Goal: Transaction & Acquisition: Obtain resource

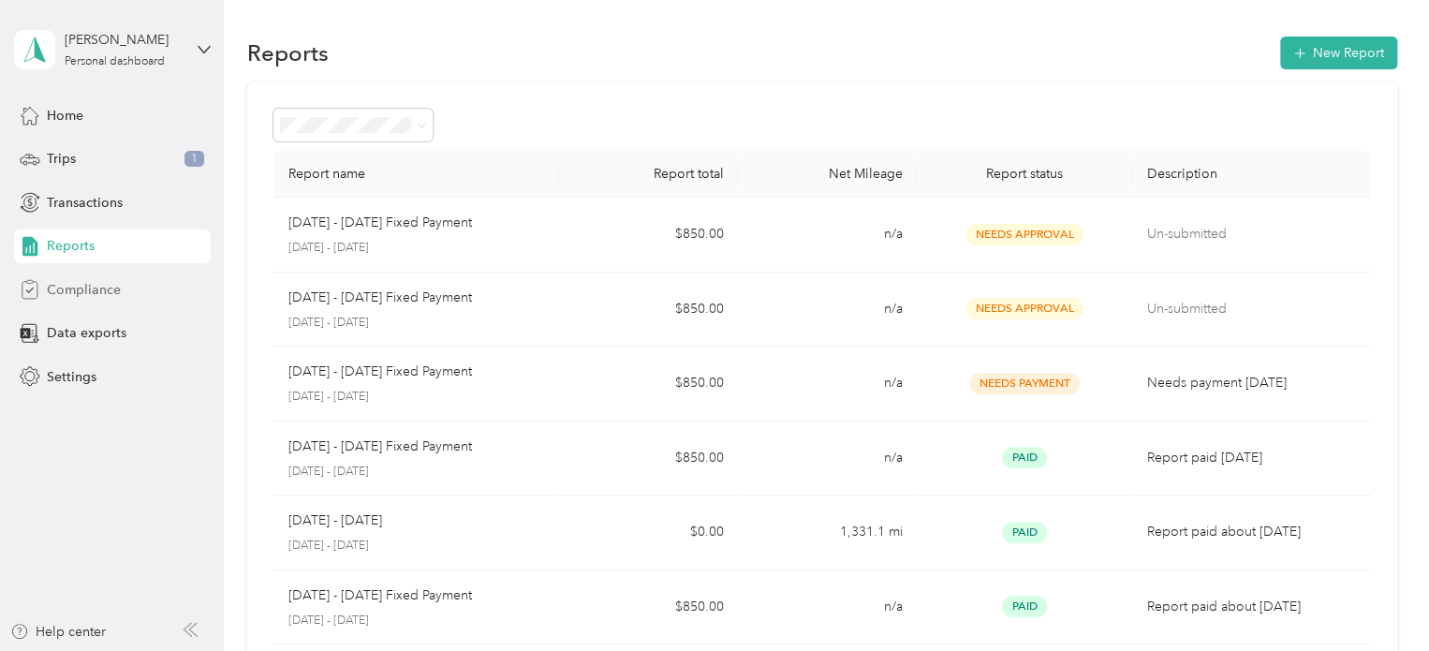
click at [94, 286] on span "Compliance" at bounding box center [84, 290] width 74 height 20
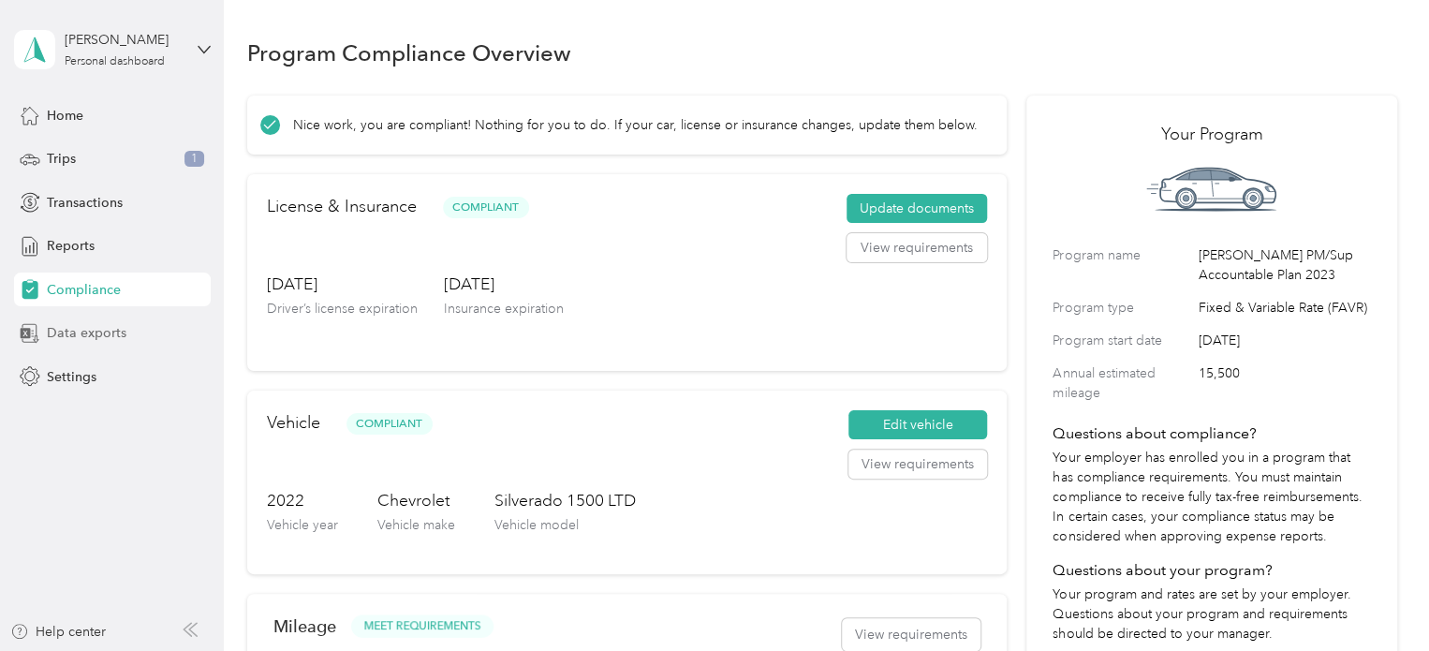
click at [93, 331] on span "Data exports" at bounding box center [87, 333] width 80 height 20
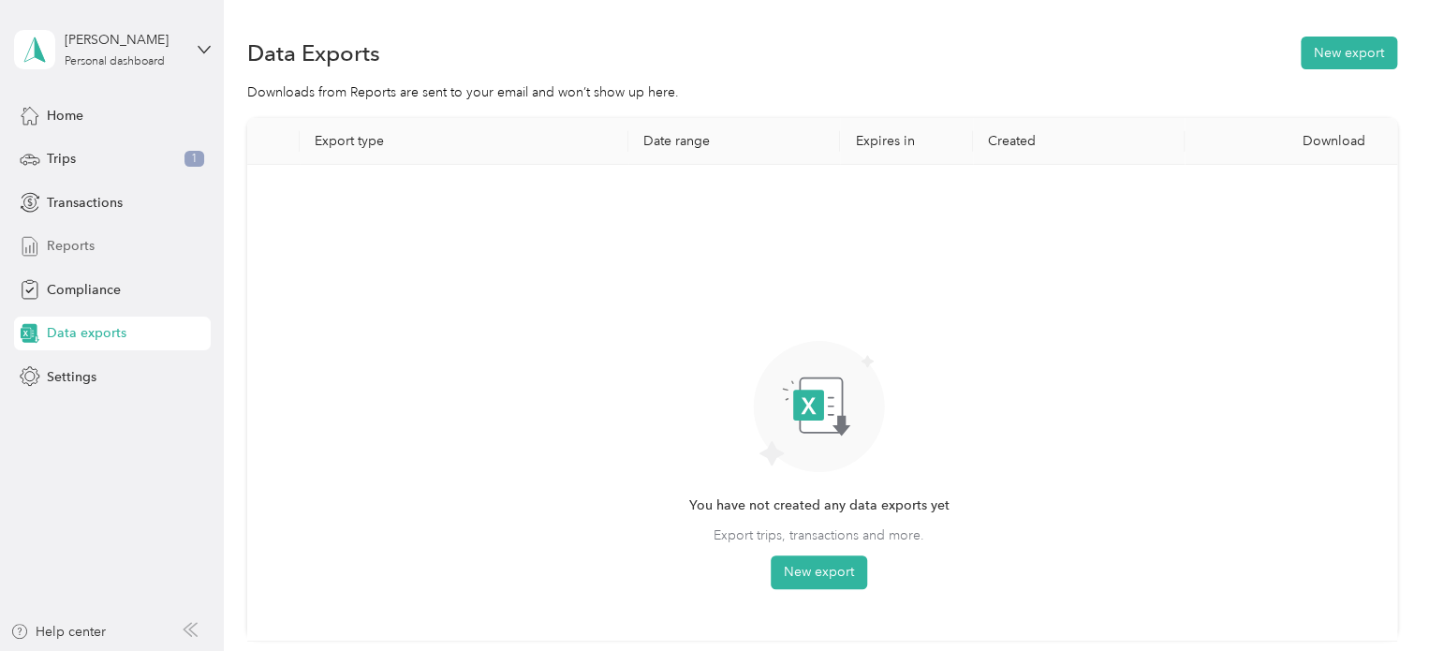
click at [102, 243] on div "Reports" at bounding box center [112, 246] width 197 height 34
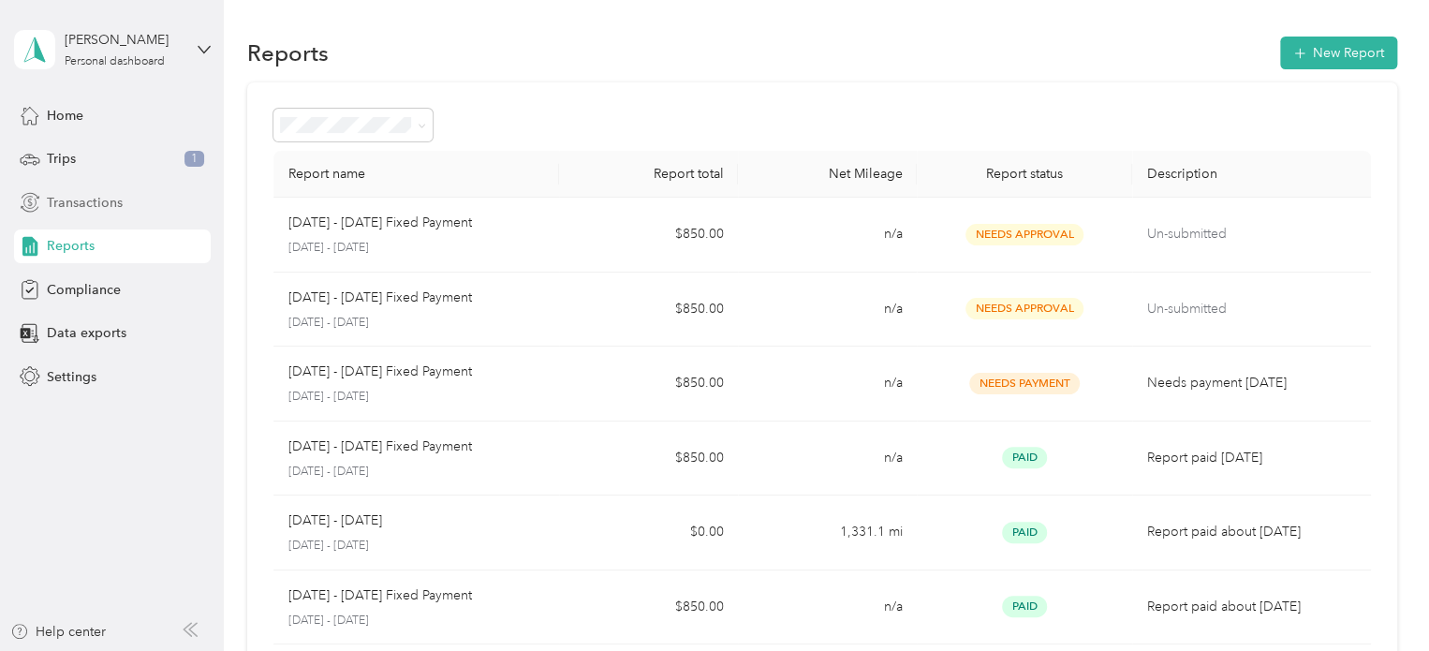
click at [116, 194] on span "Transactions" at bounding box center [85, 203] width 76 height 20
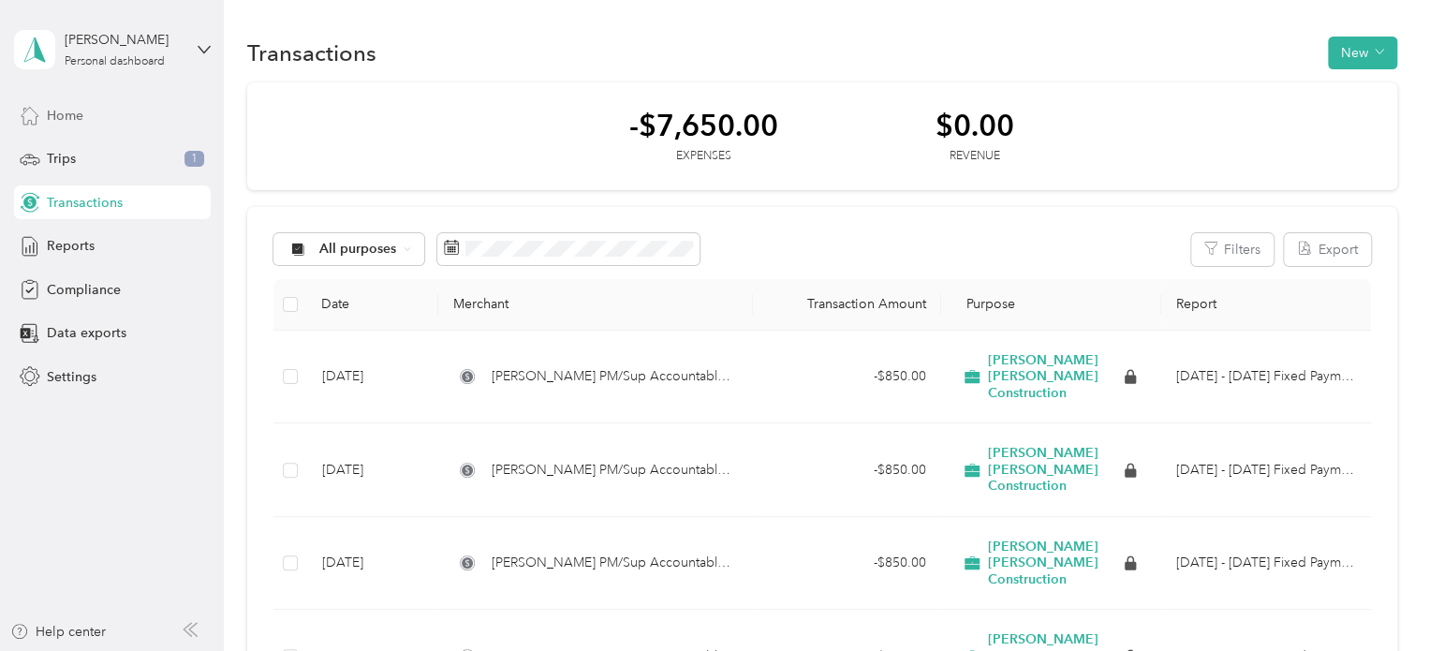
click at [102, 119] on div "Home" at bounding box center [112, 115] width 197 height 34
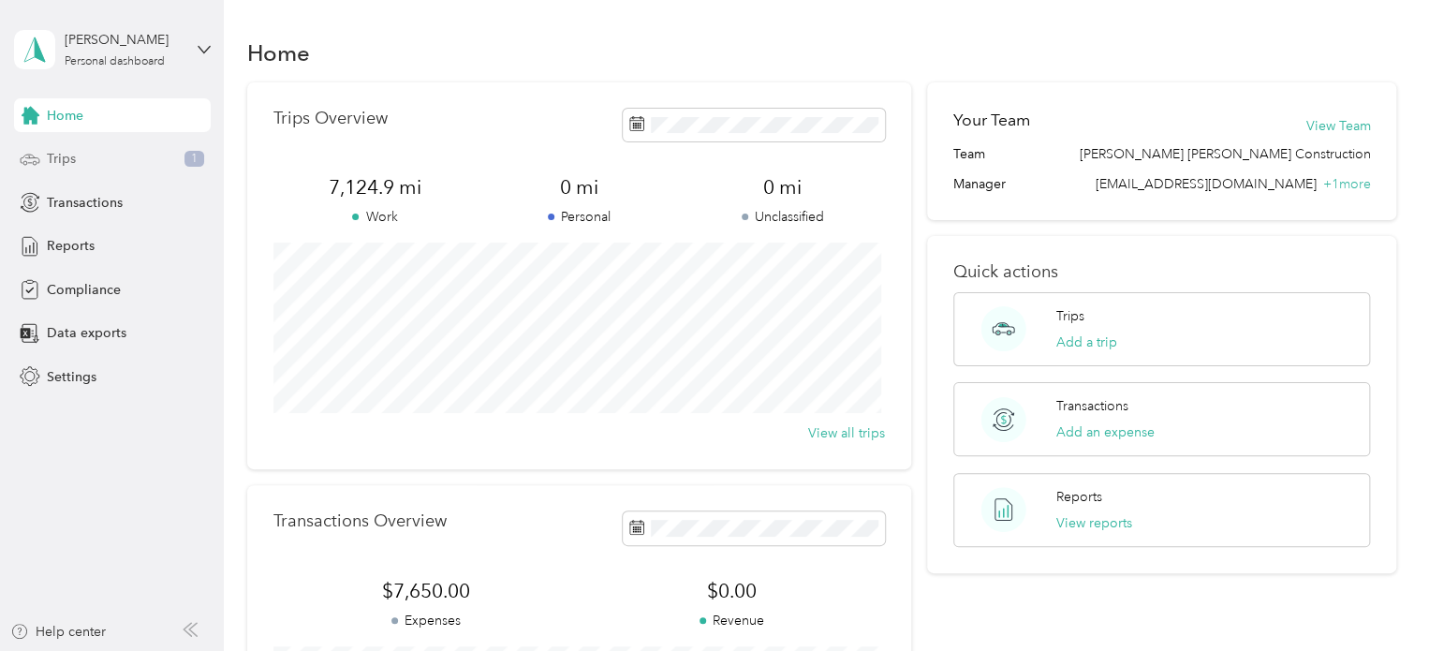
click at [155, 159] on div "Trips 1" at bounding box center [112, 159] width 197 height 34
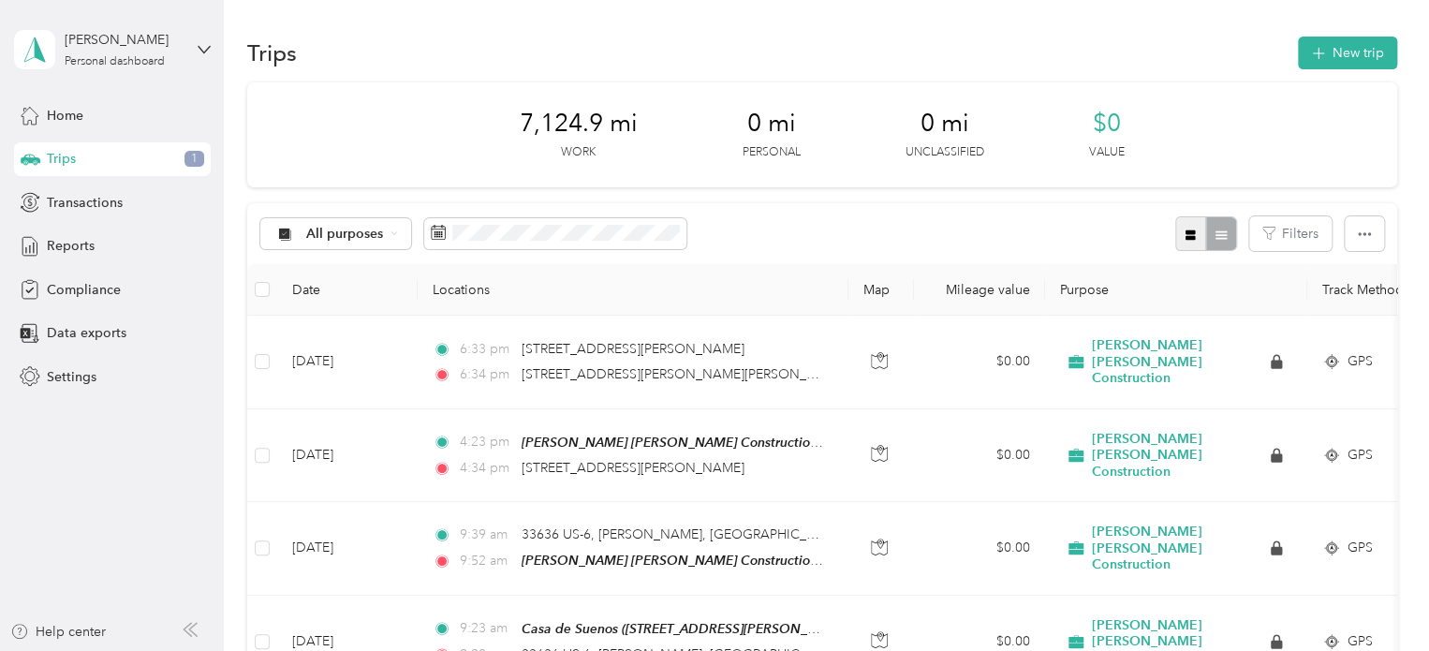
click at [1183, 239] on icon "button" at bounding box center [1189, 234] width 13 height 13
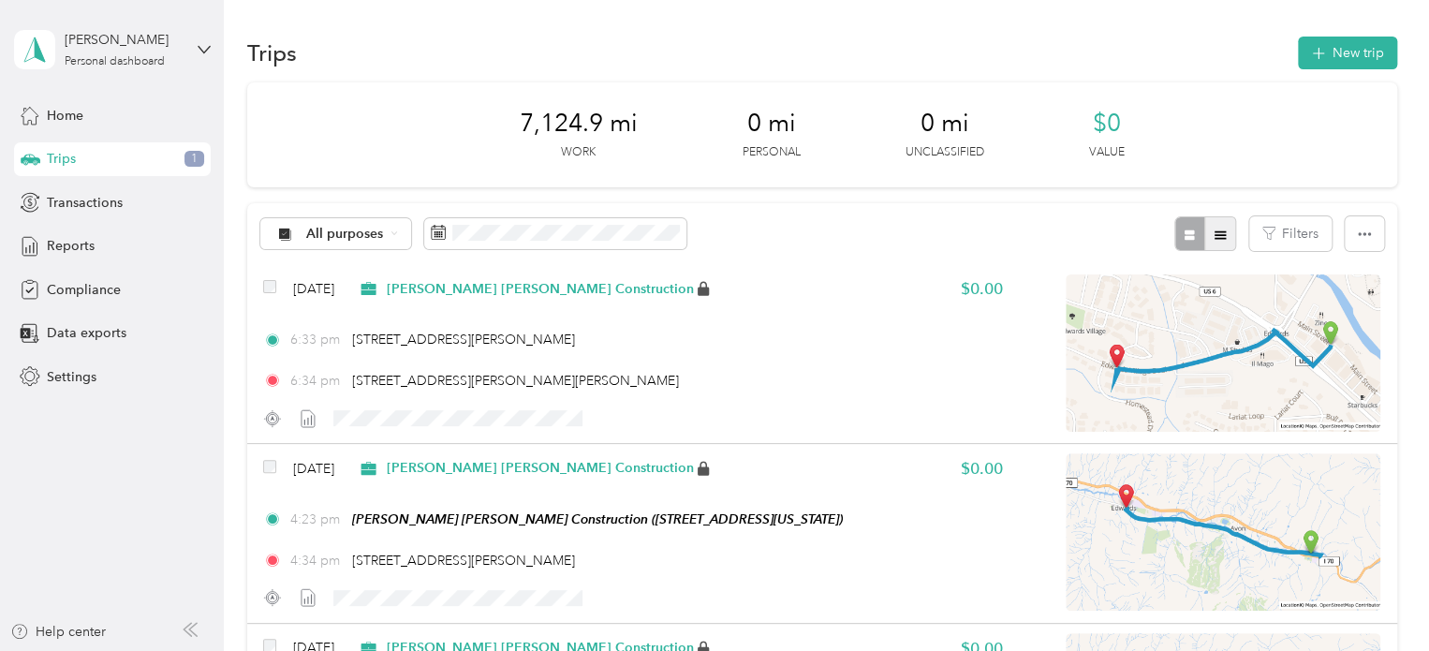
click at [1227, 237] on button "button" at bounding box center [1220, 233] width 32 height 35
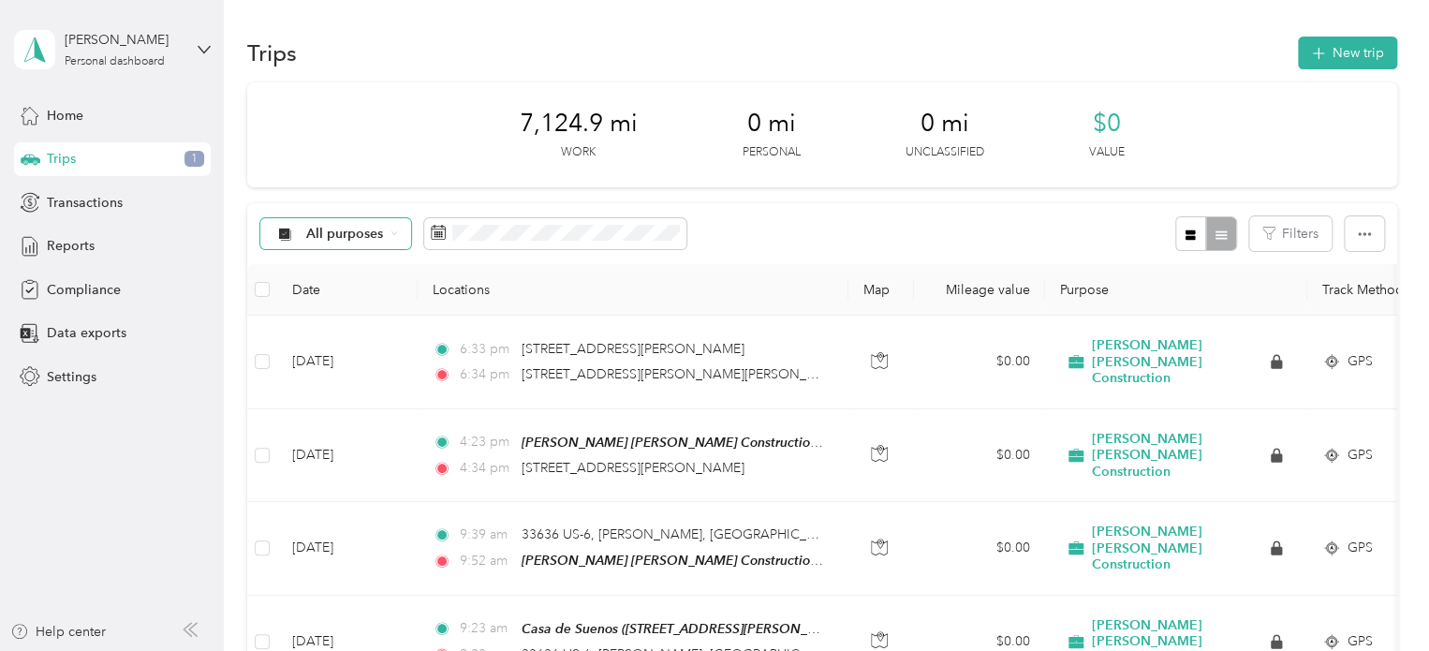
click at [356, 230] on span "All purposes" at bounding box center [345, 234] width 78 height 13
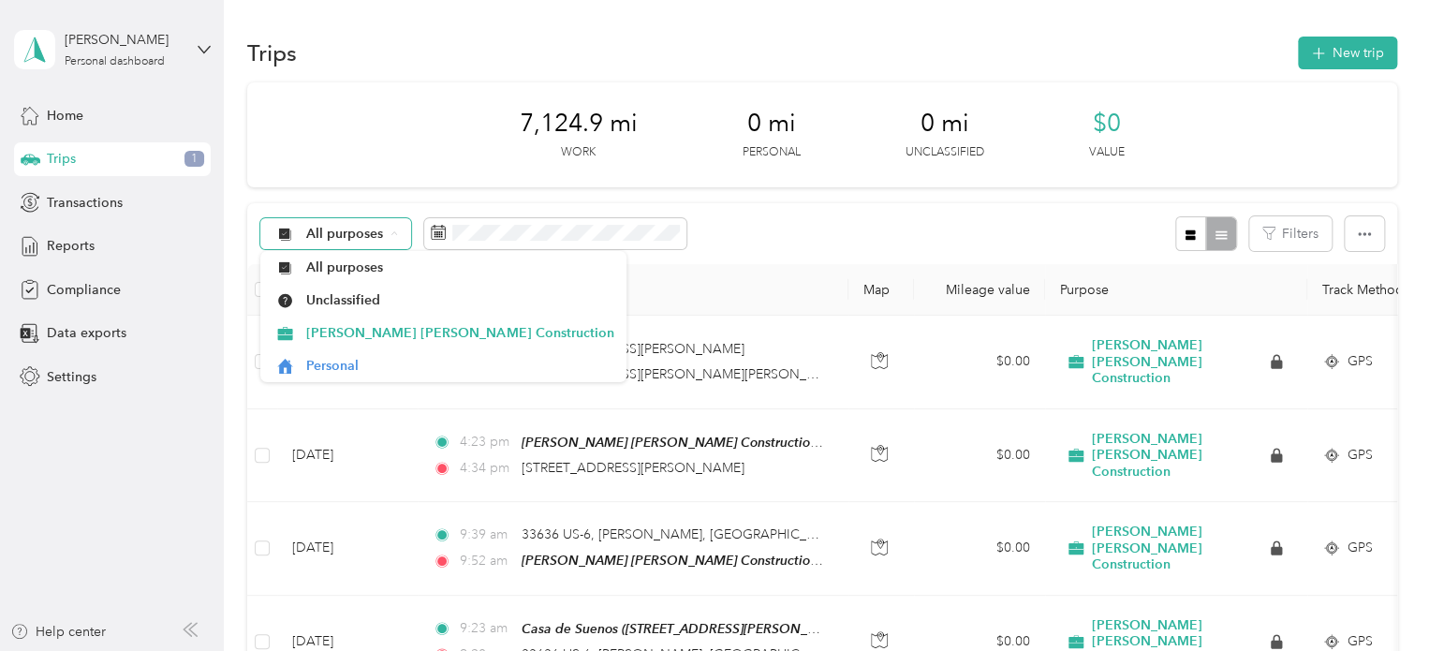
click at [356, 230] on span "All purposes" at bounding box center [345, 234] width 78 height 13
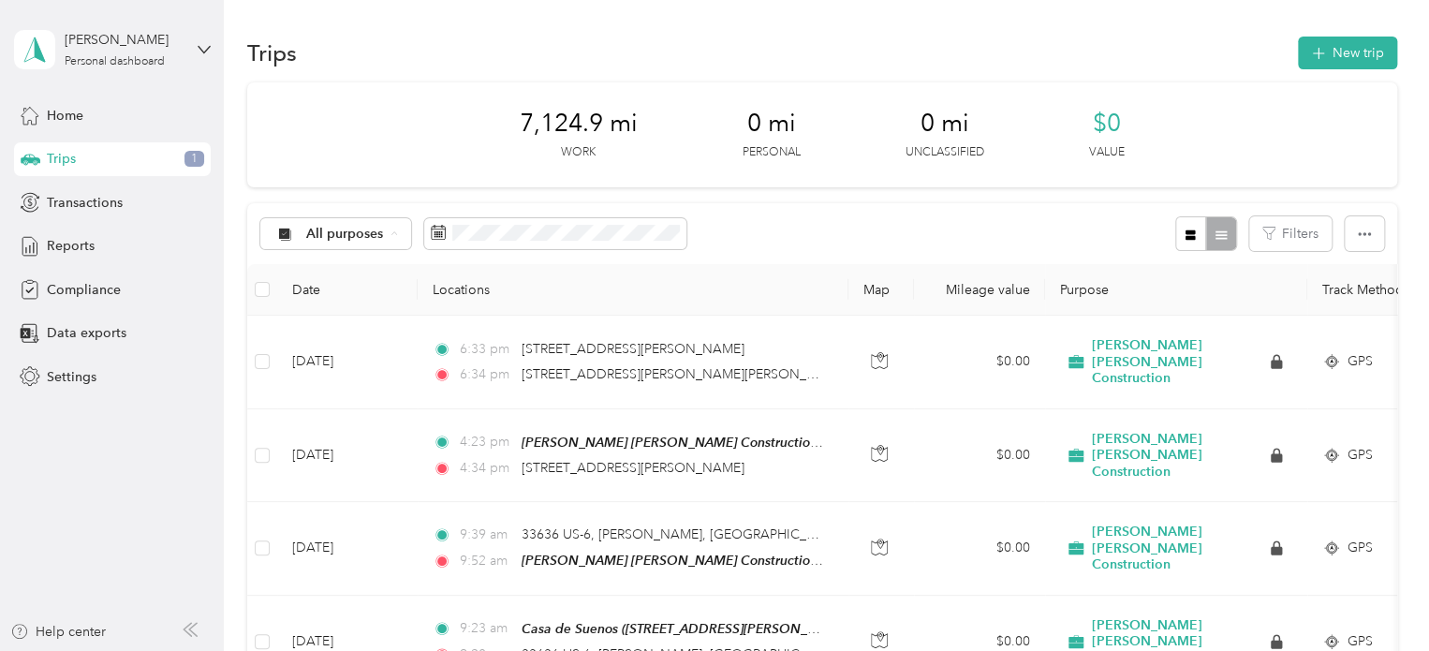
click at [727, 227] on div "All purposes Filters" at bounding box center [822, 233] width 1150 height 61
click at [99, 239] on div "Reports" at bounding box center [112, 246] width 197 height 34
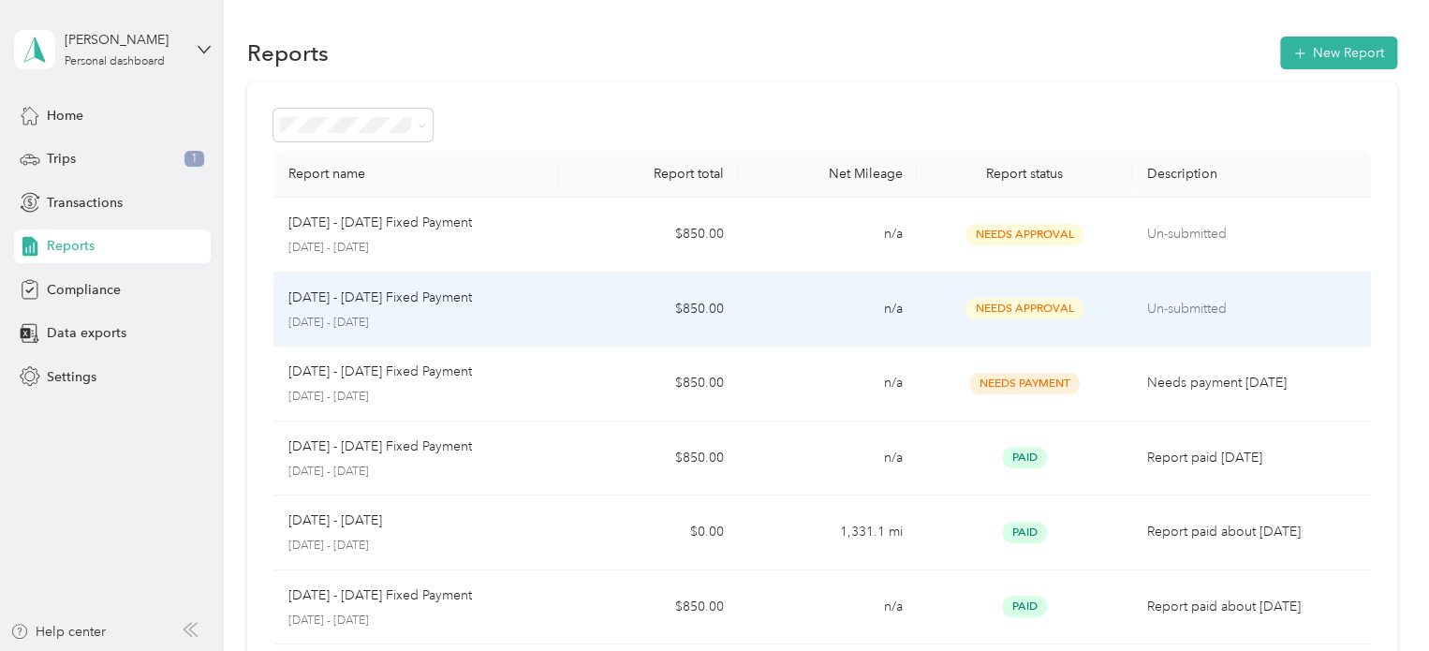
drag, startPoint x: 798, startPoint y: 332, endPoint x: 568, endPoint y: 306, distance: 230.9
click at [568, 306] on td "$850.00" at bounding box center [648, 309] width 179 height 75
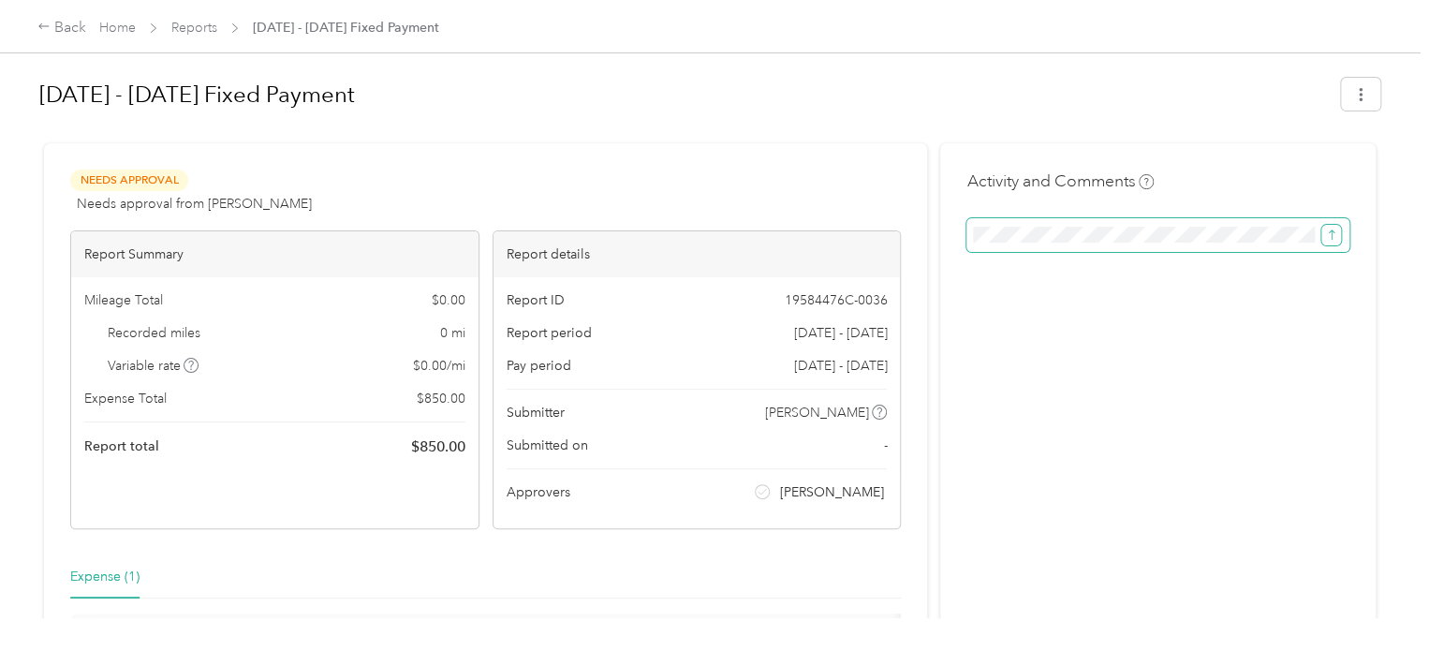
click at [1325, 239] on icon "submit" at bounding box center [1331, 234] width 13 height 13
click at [1195, 287] on div "Activity and Comments Comment must not be blank" at bounding box center [1157, 459] width 435 height 633
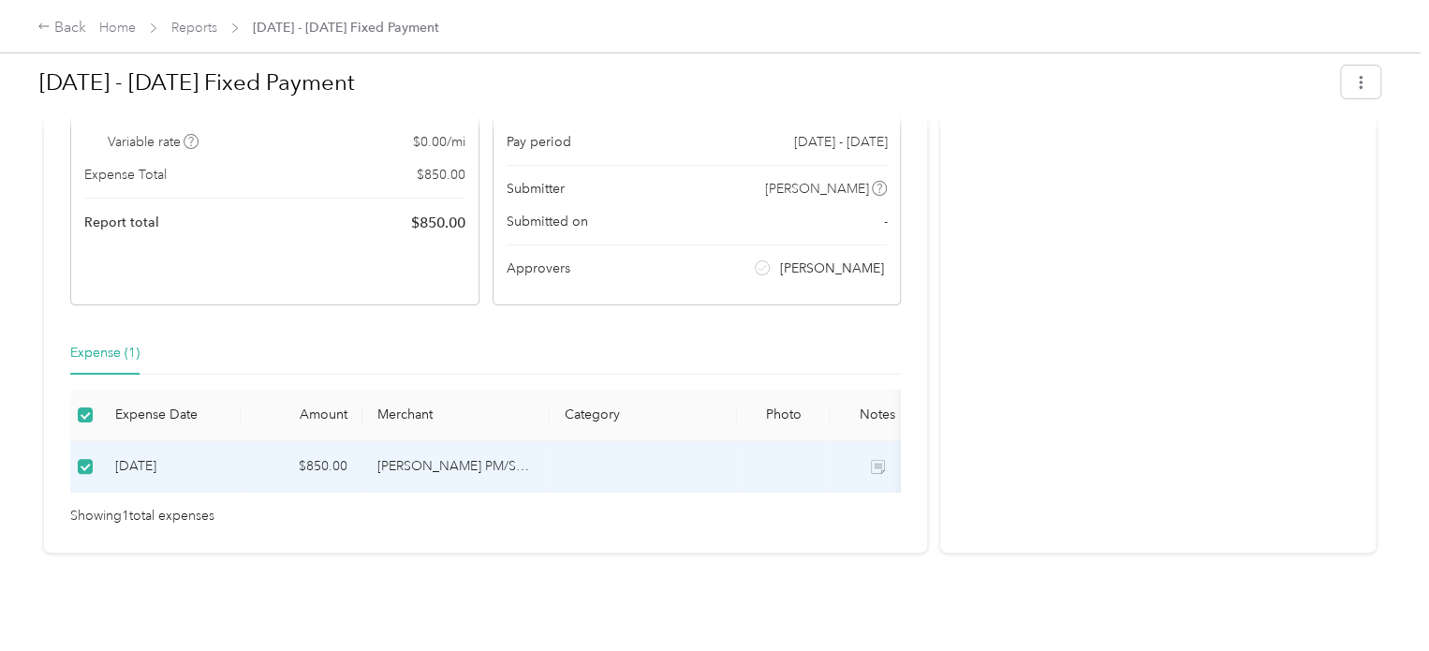
scroll to position [251, 0]
click at [618, 452] on td at bounding box center [643, 466] width 187 height 51
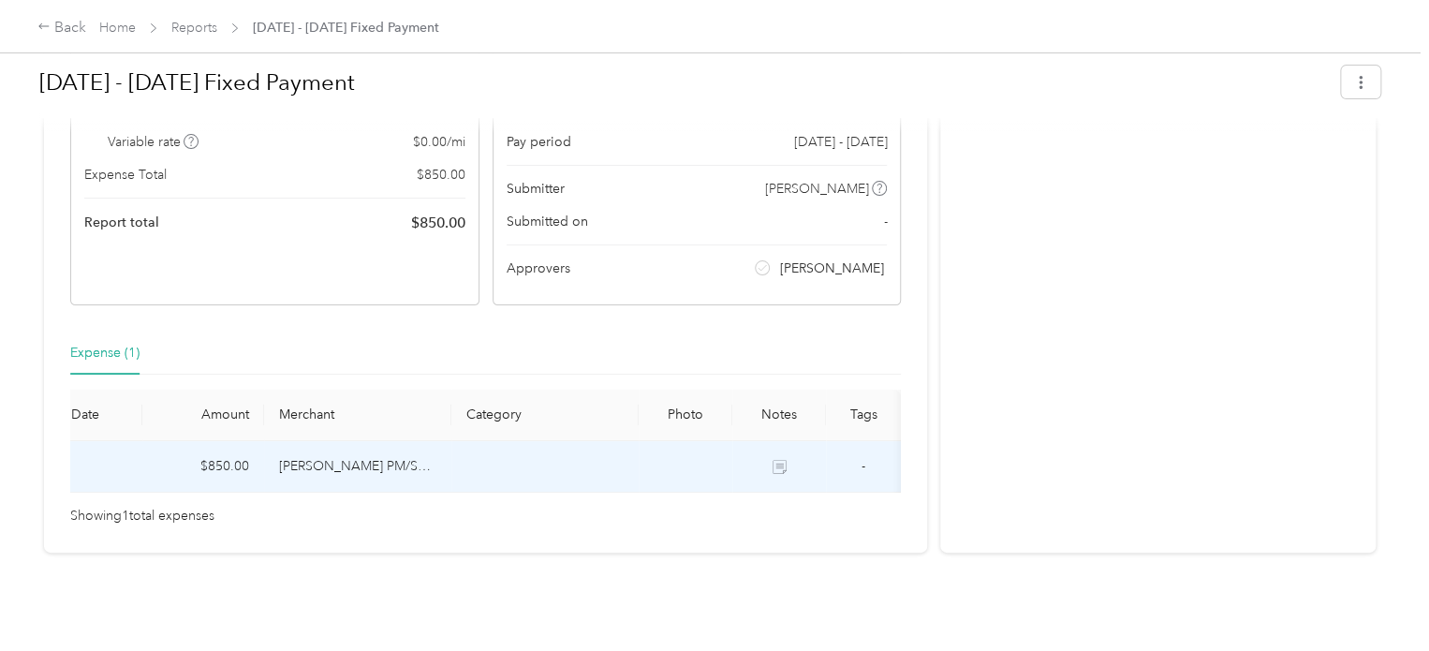
drag, startPoint x: 749, startPoint y: 478, endPoint x: 928, endPoint y: 486, distance: 179.0
click at [928, 486] on div "Needs Approval Needs approval from [PERSON_NAME] View activity & comments Repor…" at bounding box center [709, 235] width 1331 height 633
click at [768, 441] on td at bounding box center [779, 466] width 94 height 51
click at [772, 460] on icon at bounding box center [779, 467] width 14 height 14
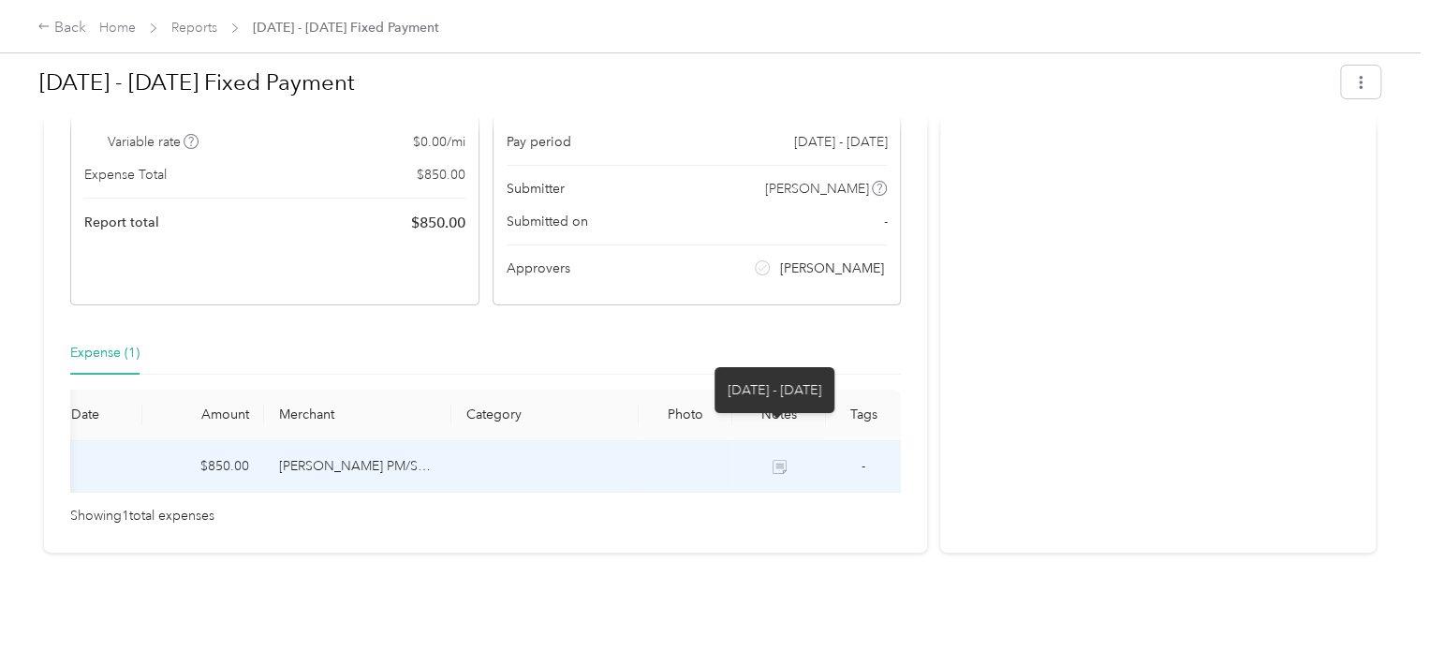
click at [830, 300] on div "Needs Approval Needs approval from [PERSON_NAME] View activity & comments Repor…" at bounding box center [485, 235] width 883 height 633
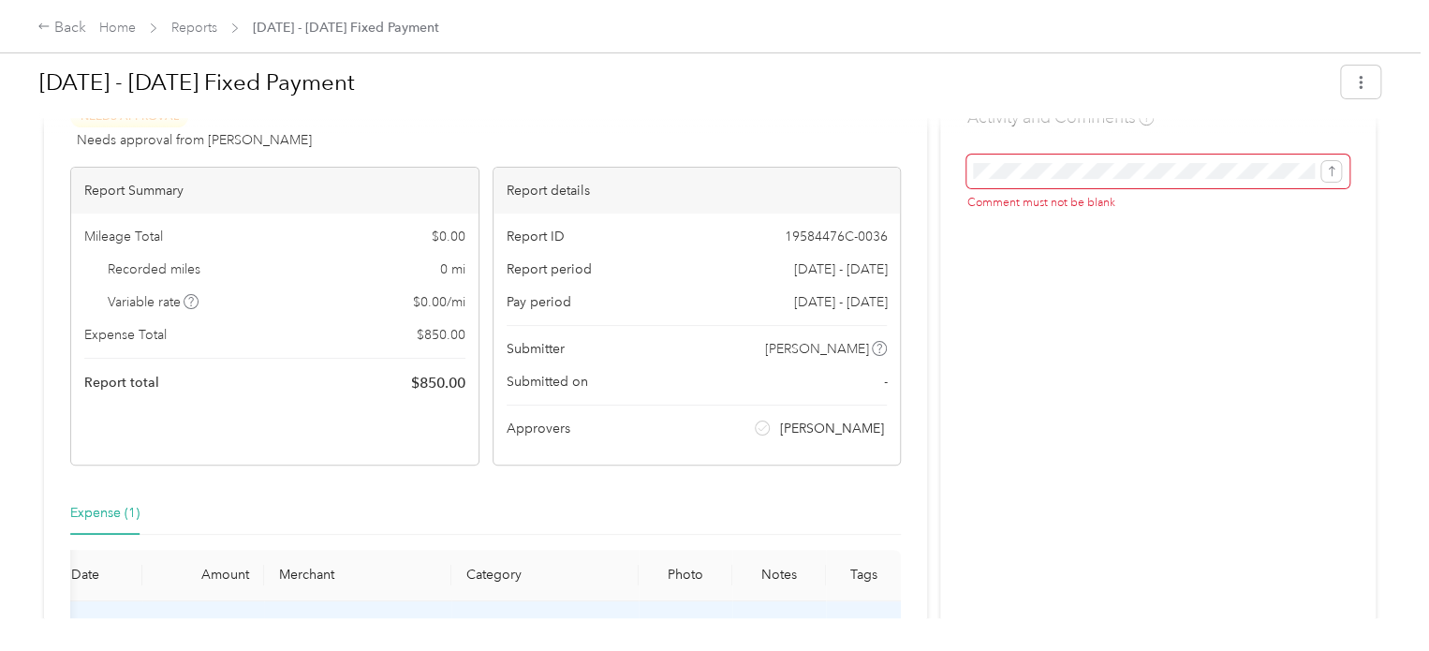
click at [808, 145] on div "Needs Approval Needs approval from [PERSON_NAME] View activity & comments" at bounding box center [485, 128] width 830 height 45
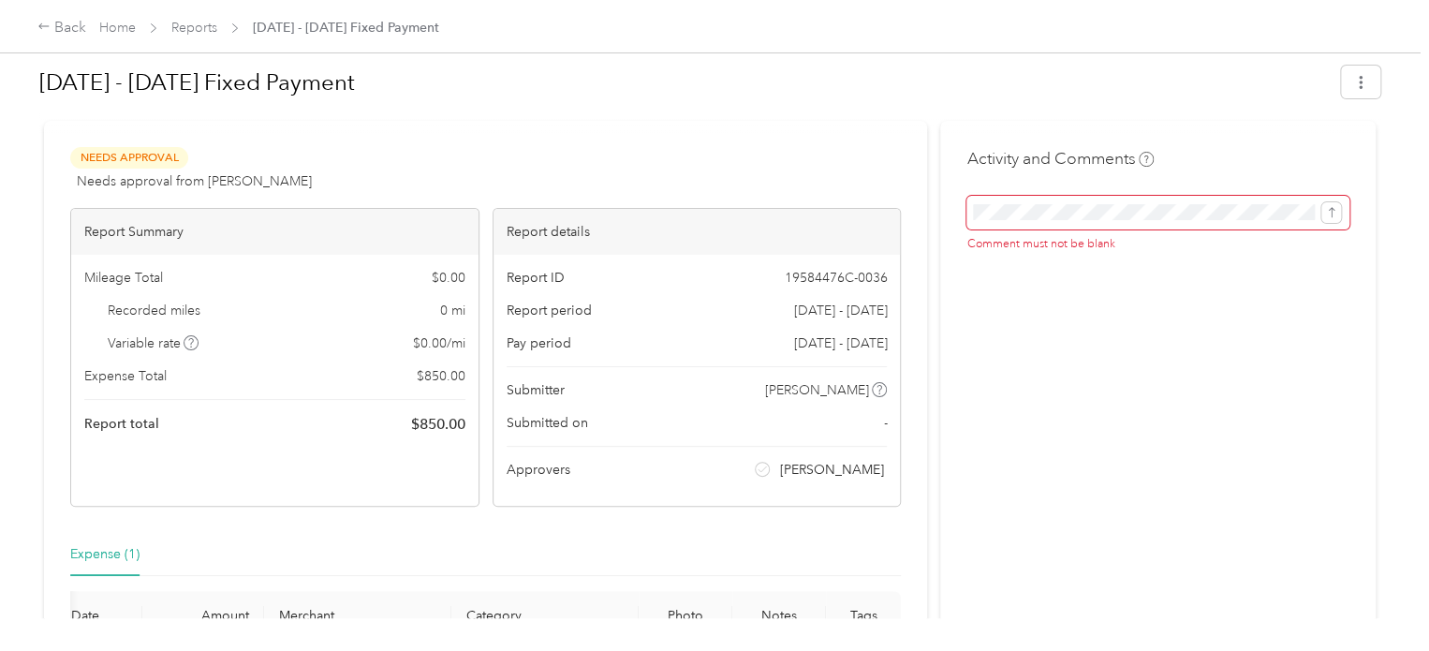
scroll to position [0, 0]
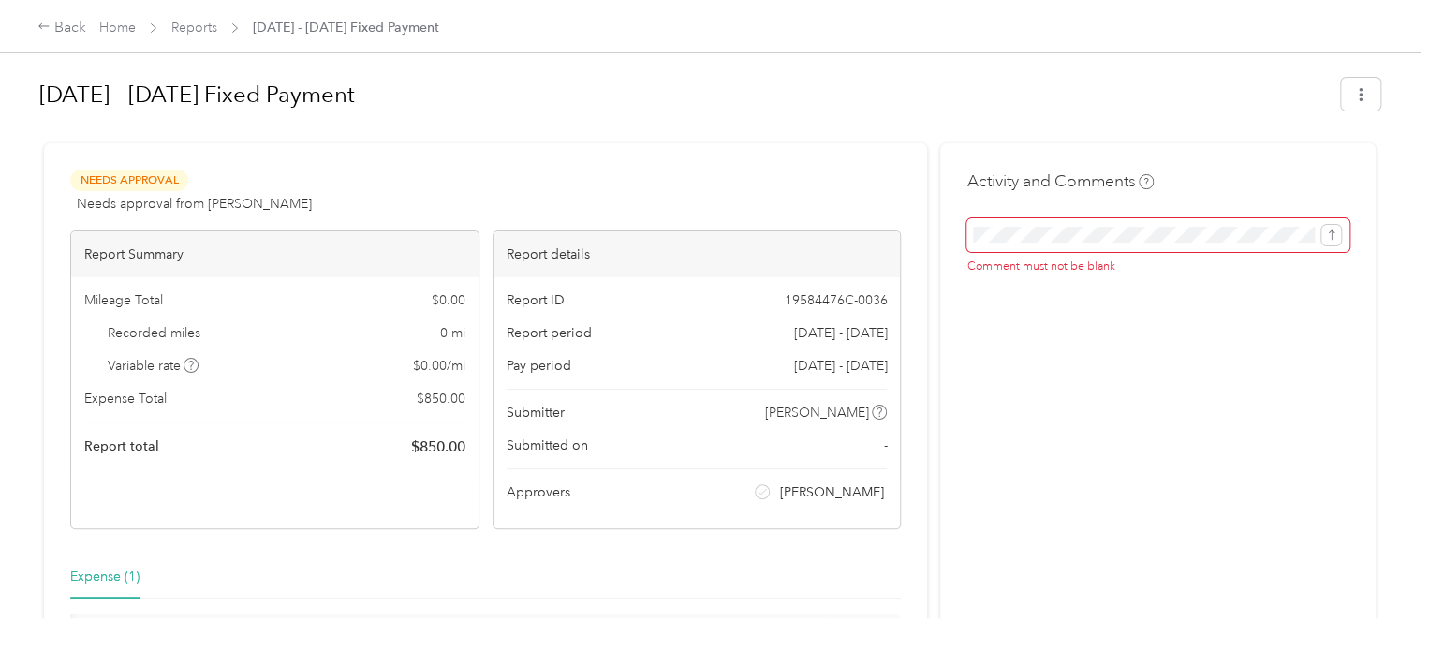
click at [150, 176] on span "Needs Approval" at bounding box center [129, 180] width 118 height 22
click at [209, 312] on div "Mileage Total $ 0.00 Recorded miles 0 mi Variable rate $ 0.00 / mi Expense Tota…" at bounding box center [274, 374] width 407 height 194
click at [561, 115] on h1 "[DATE] - [DATE] Fixed Payment" at bounding box center [683, 94] width 1288 height 45
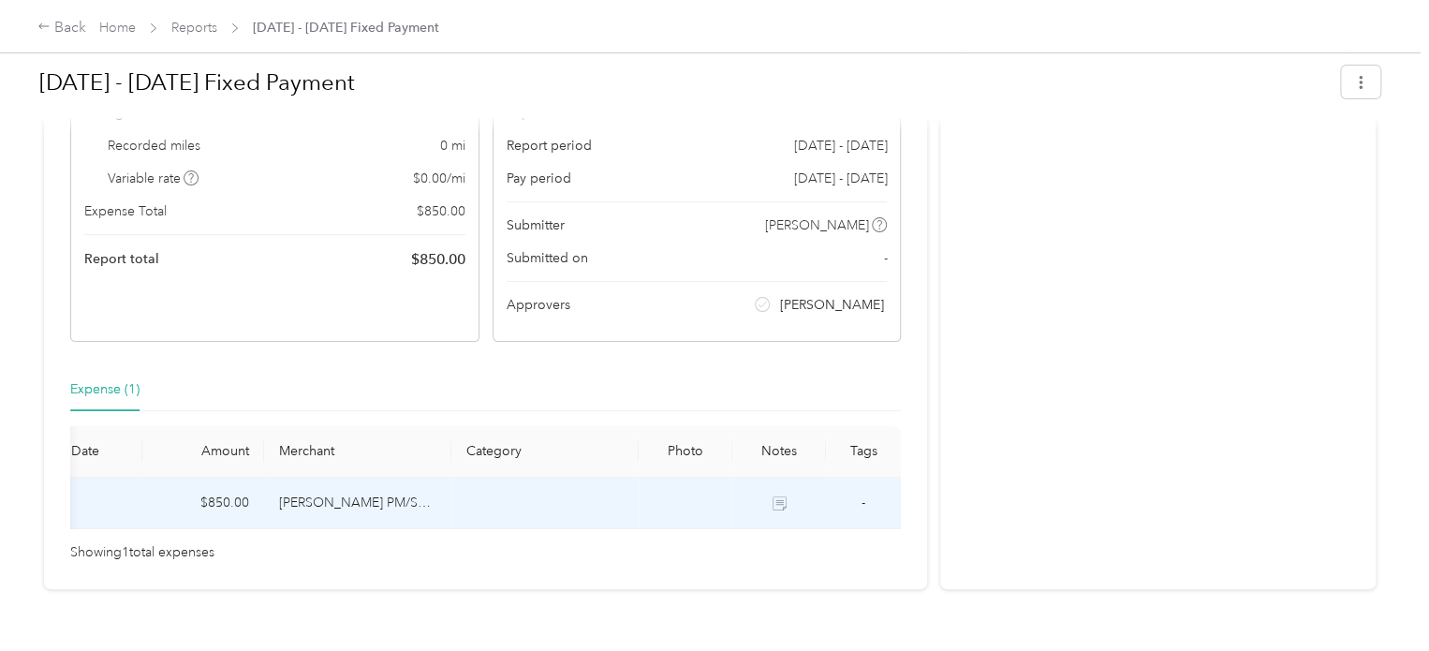
scroll to position [94, 0]
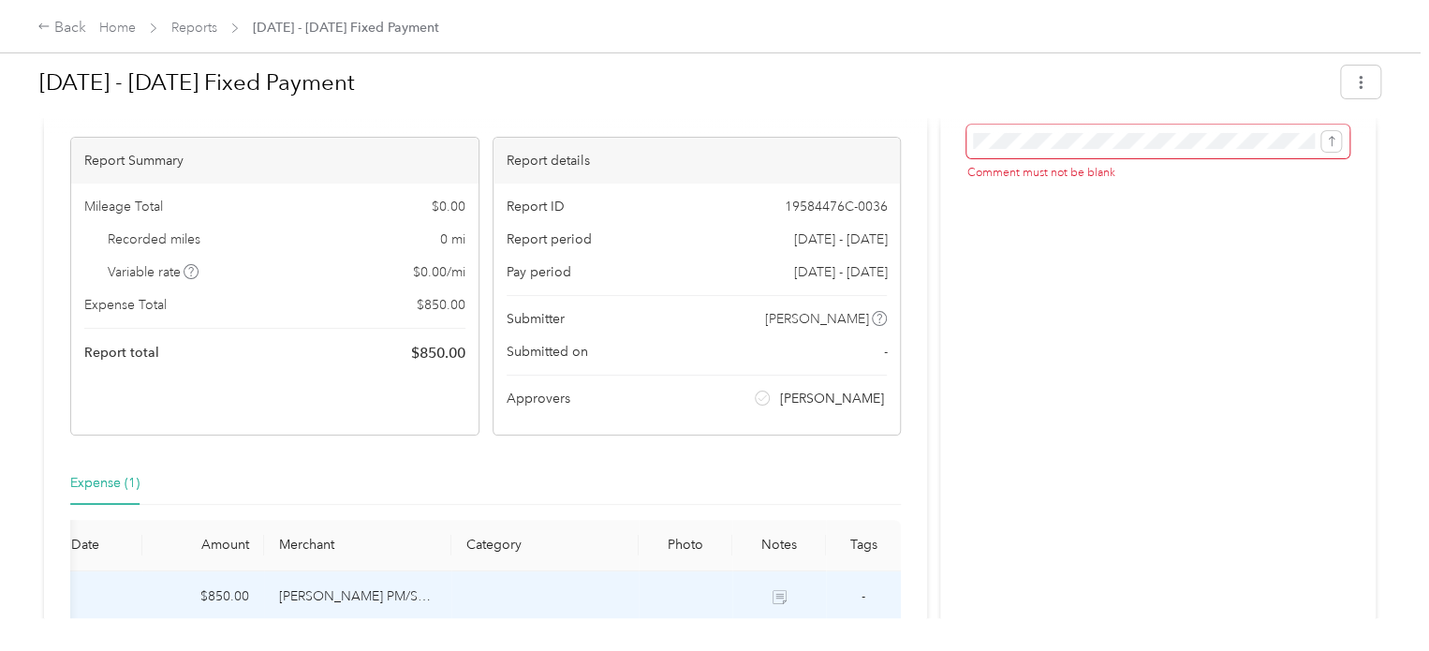
click at [170, 382] on div "Report Summary Mileage Total $ 0.00 Recorded miles 0 mi Variable rate $ 0.00 / …" at bounding box center [274, 286] width 409 height 299
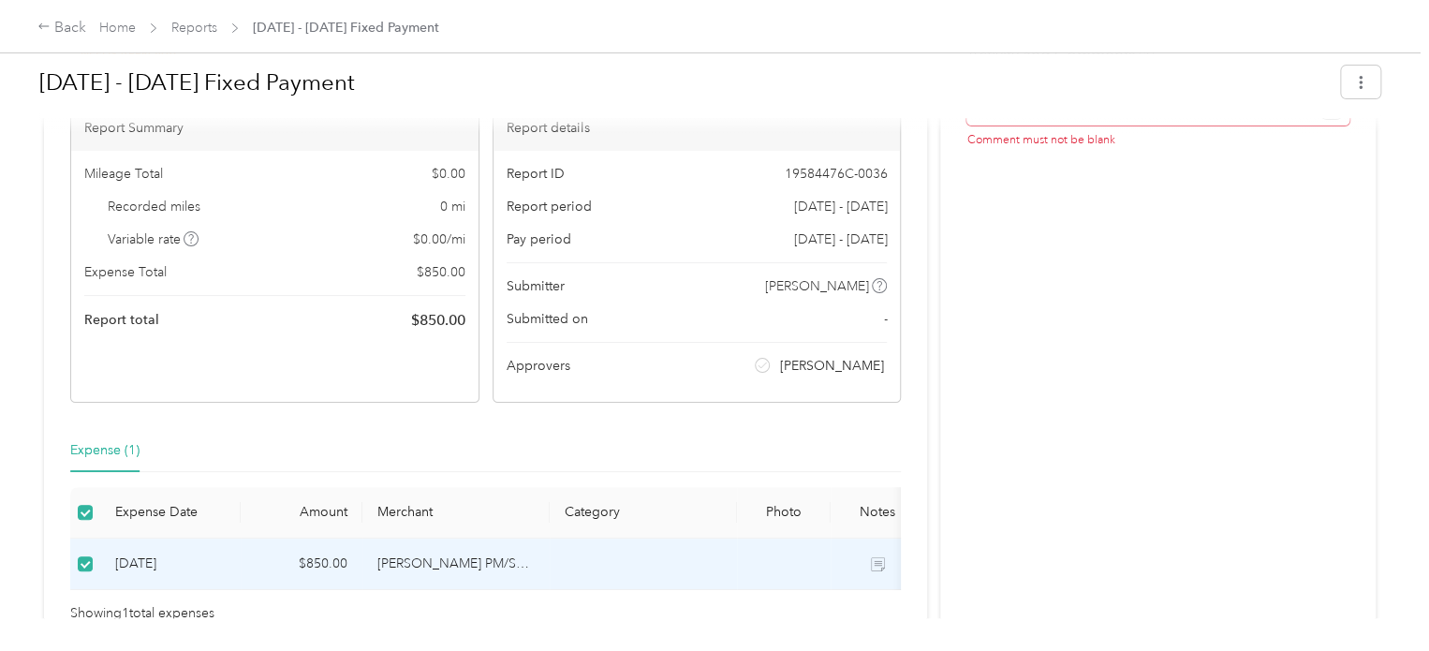
scroll to position [0, 0]
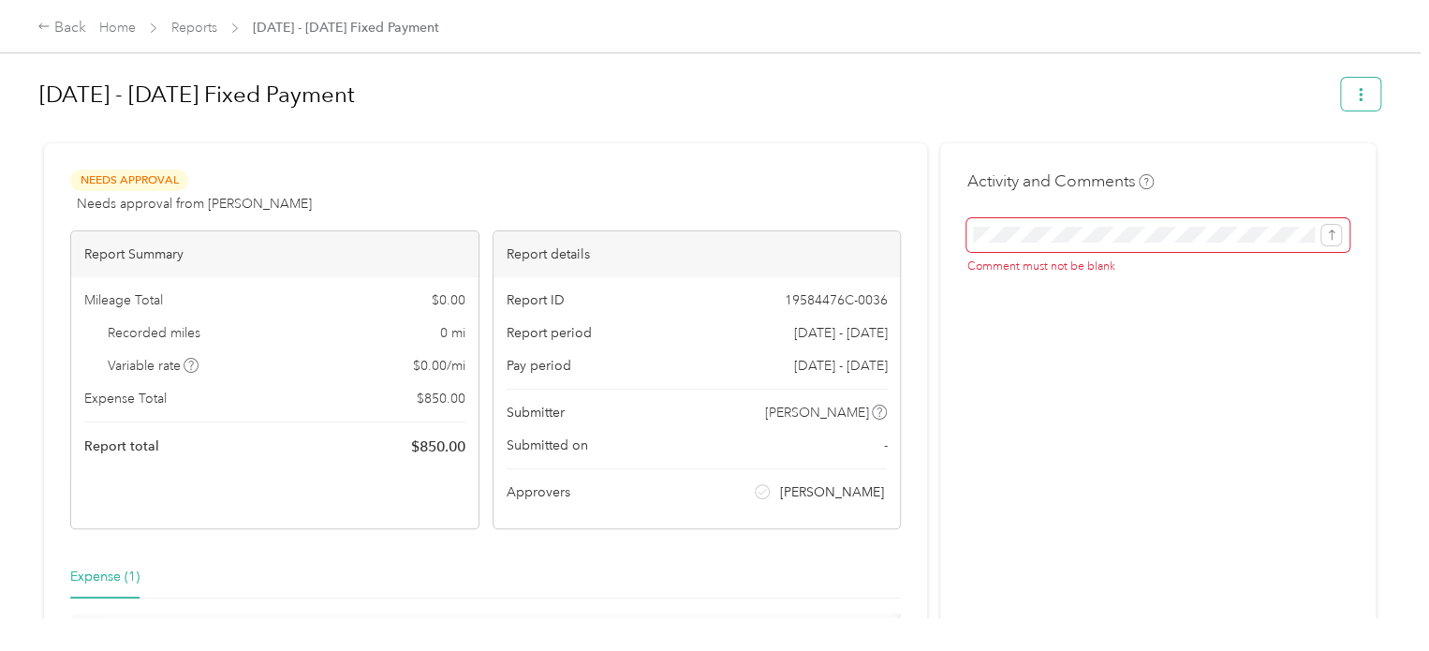
click at [1354, 91] on icon "button" at bounding box center [1360, 94] width 13 height 13
click at [1307, 164] on span "Download" at bounding box center [1302, 163] width 62 height 20
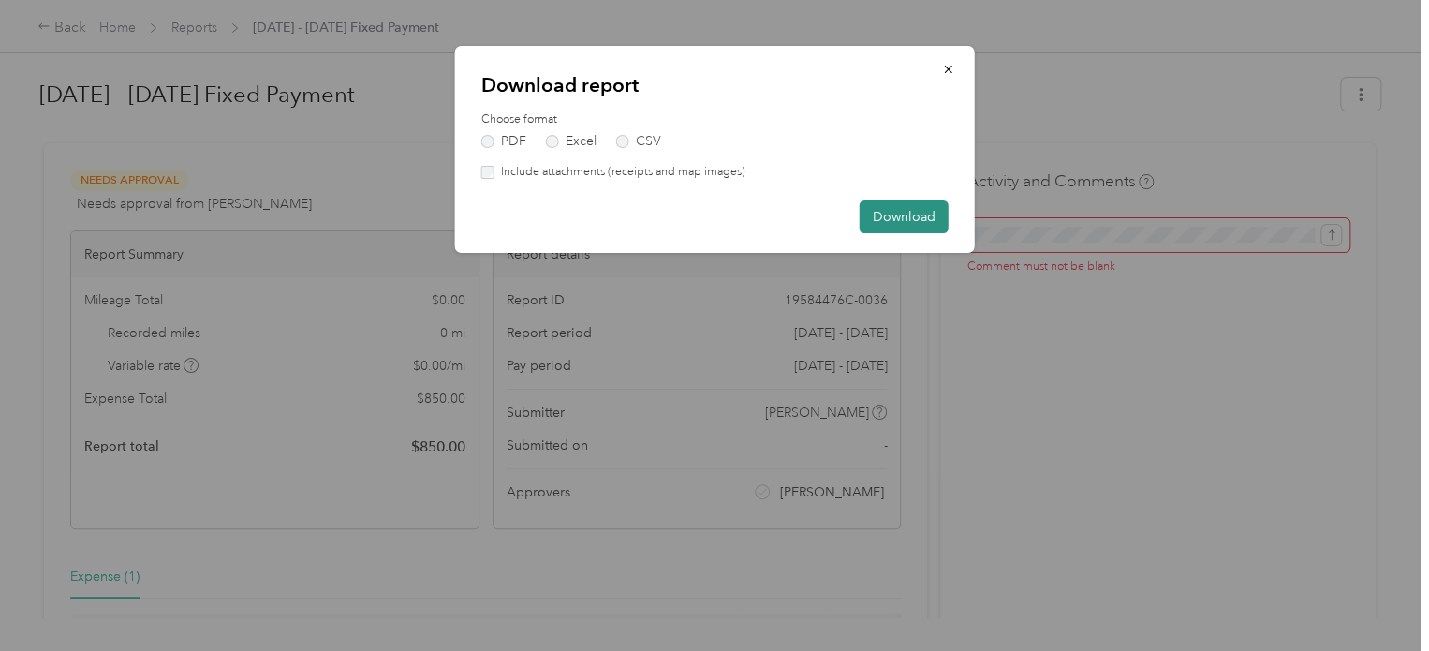
click at [933, 216] on button "Download" at bounding box center [903, 216] width 89 height 33
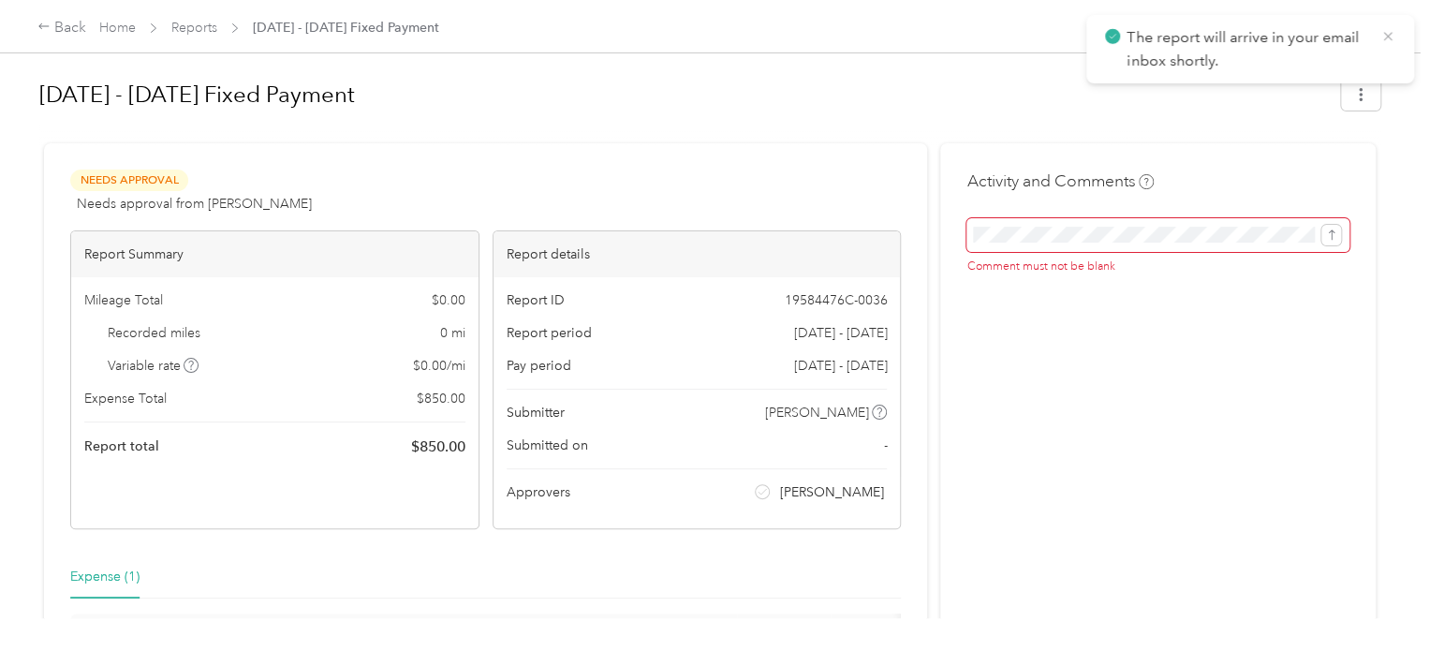
click at [1386, 37] on icon at bounding box center [1387, 36] width 8 height 8
click at [187, 22] on link "Reports" at bounding box center [194, 28] width 46 height 16
